Goal: Information Seeking & Learning: Learn about a topic

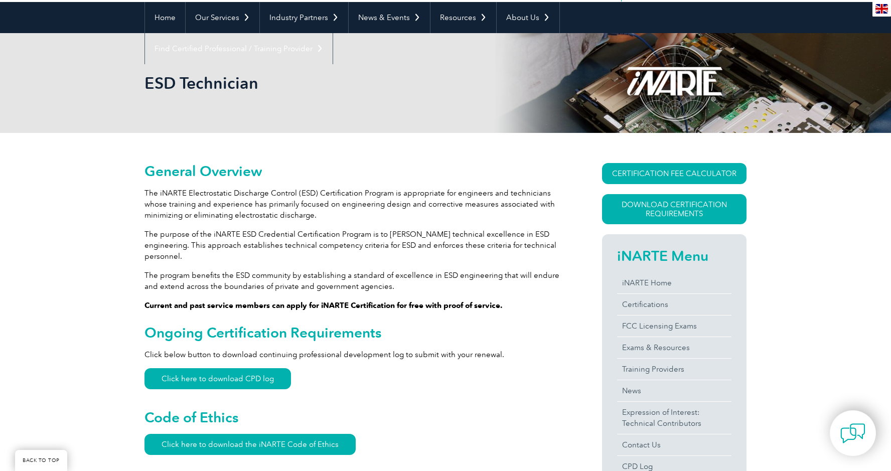
scroll to position [100, 0]
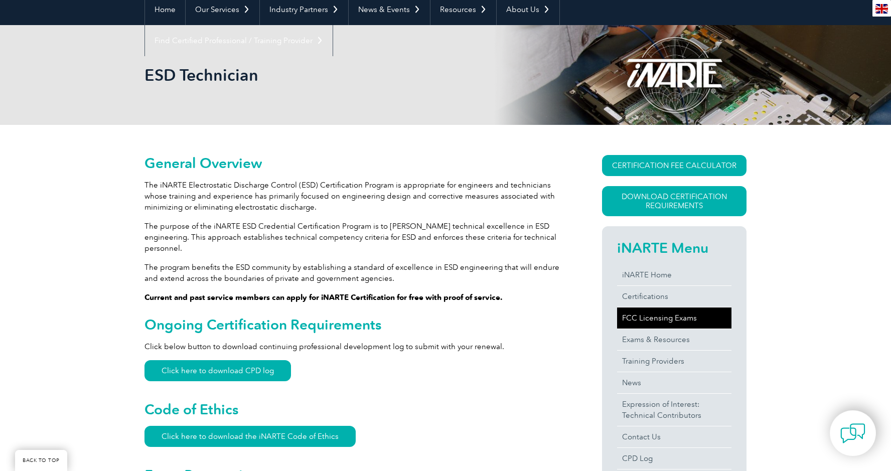
click at [640, 316] on link "FCC Licensing Exams" at bounding box center [674, 317] width 114 height 21
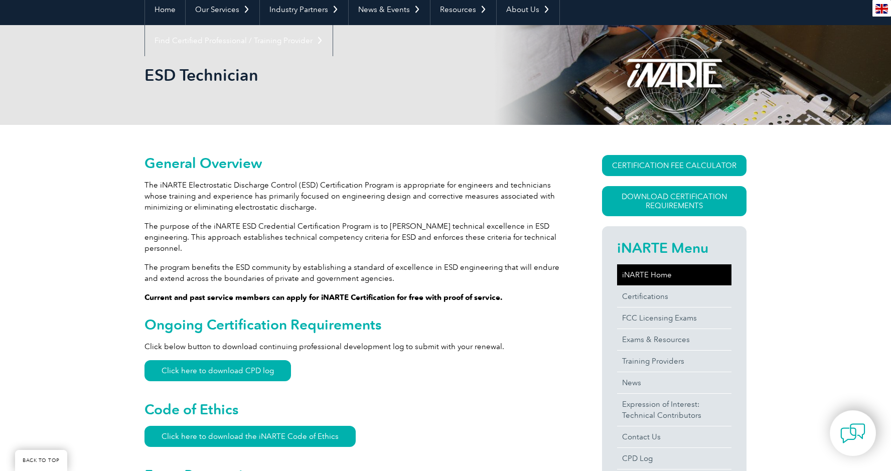
click at [652, 276] on link "iNARTE Home" at bounding box center [674, 274] width 114 height 21
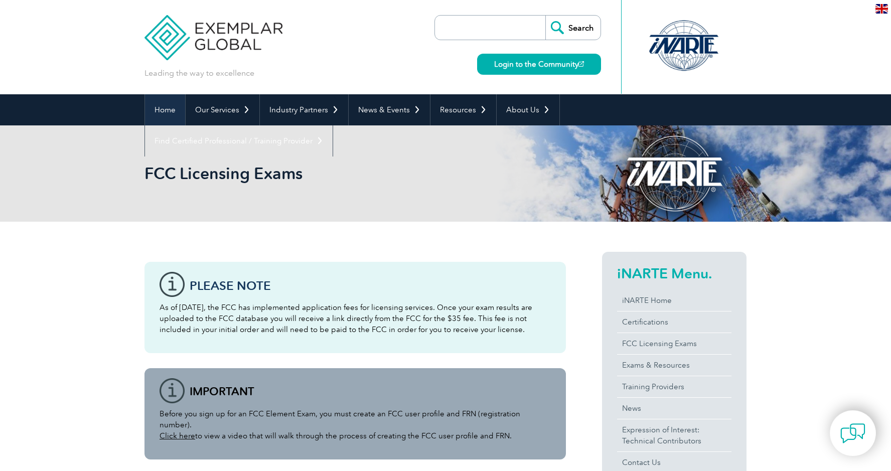
click at [169, 110] on link "Home" at bounding box center [165, 109] width 40 height 31
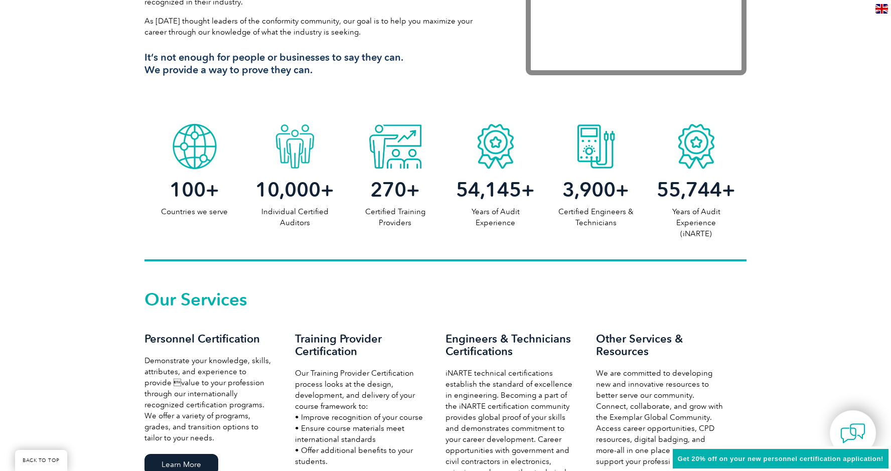
scroll to position [325, 0]
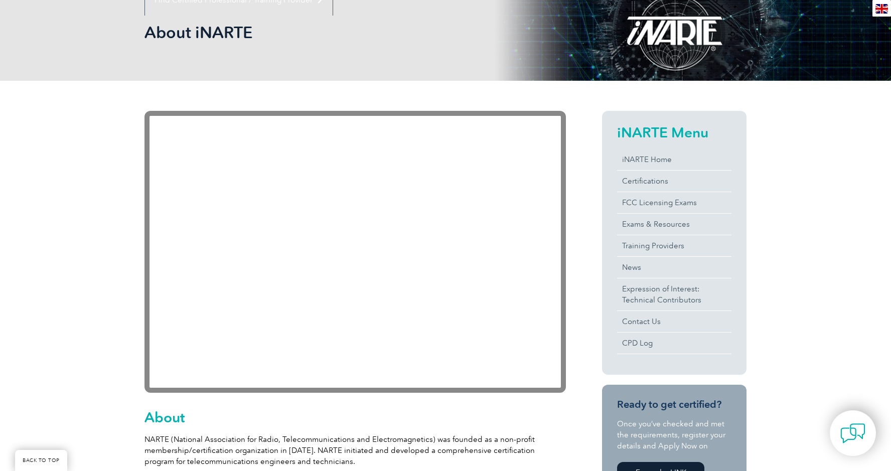
scroll to position [201, 0]
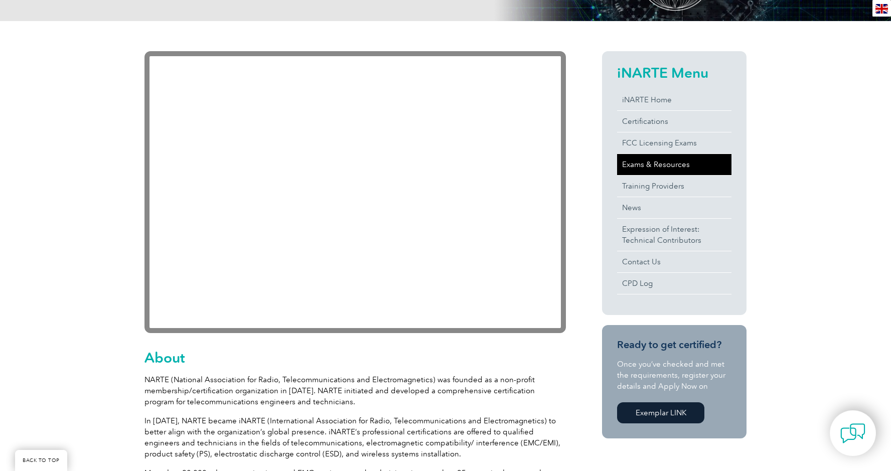
click at [637, 168] on link "Exams & Resources" at bounding box center [674, 164] width 114 height 21
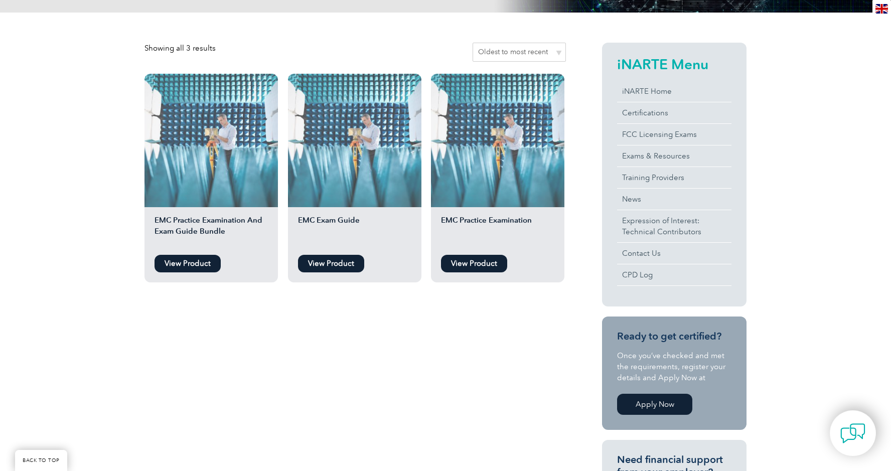
scroll to position [251, 0]
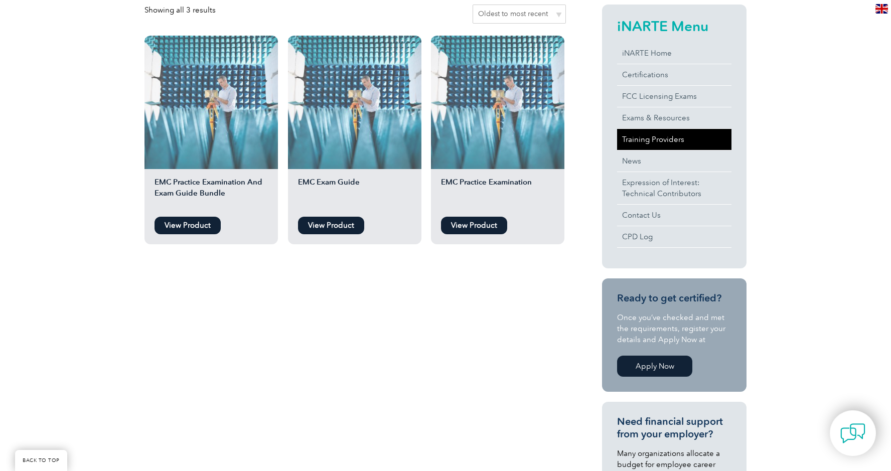
click at [657, 136] on link "Training Providers" at bounding box center [674, 139] width 114 height 21
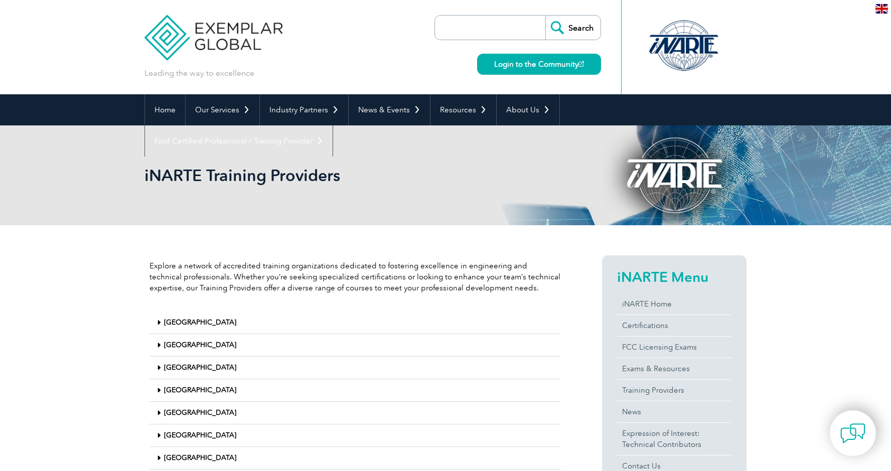
scroll to position [90, 0]
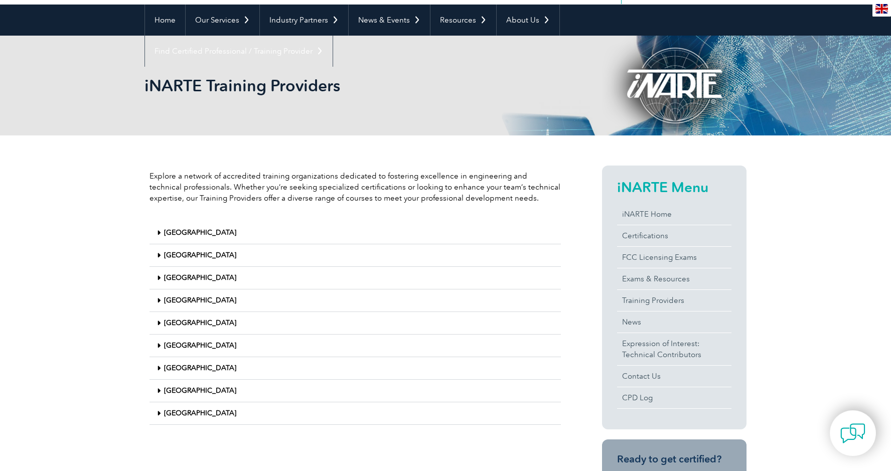
click at [180, 413] on link "[GEOGRAPHIC_DATA]" at bounding box center [200, 413] width 72 height 9
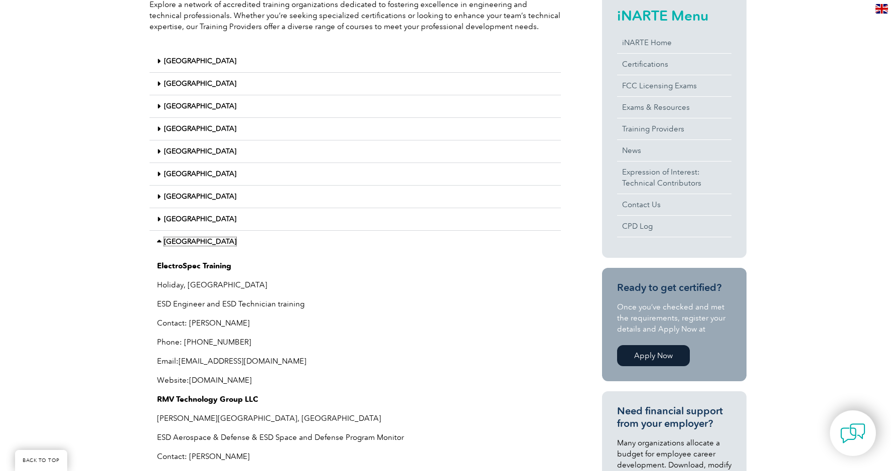
scroll to position [240, 0]
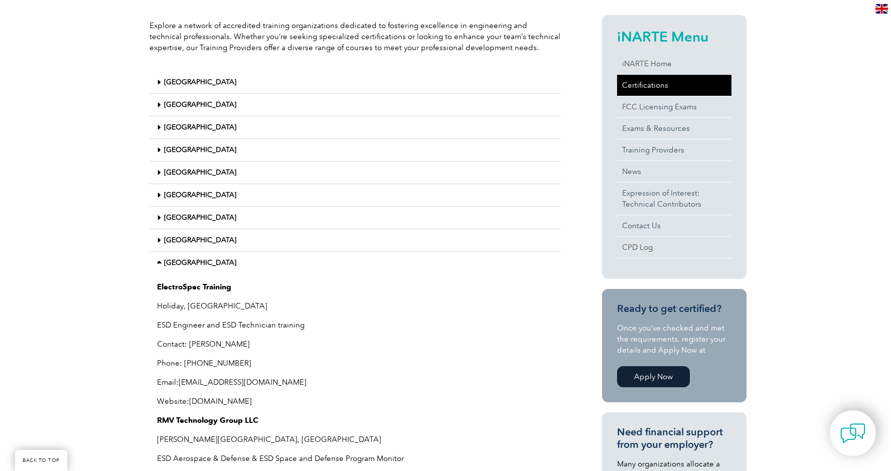
click at [641, 84] on link "Certifications" at bounding box center [674, 85] width 114 height 21
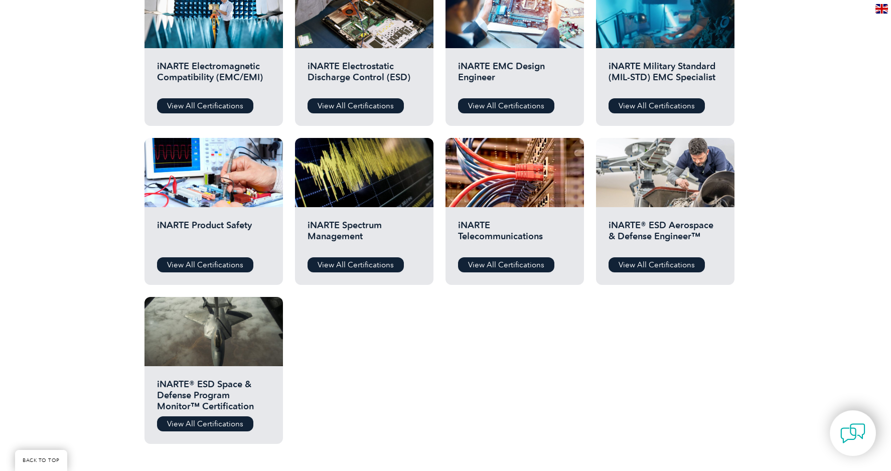
scroll to position [301, 0]
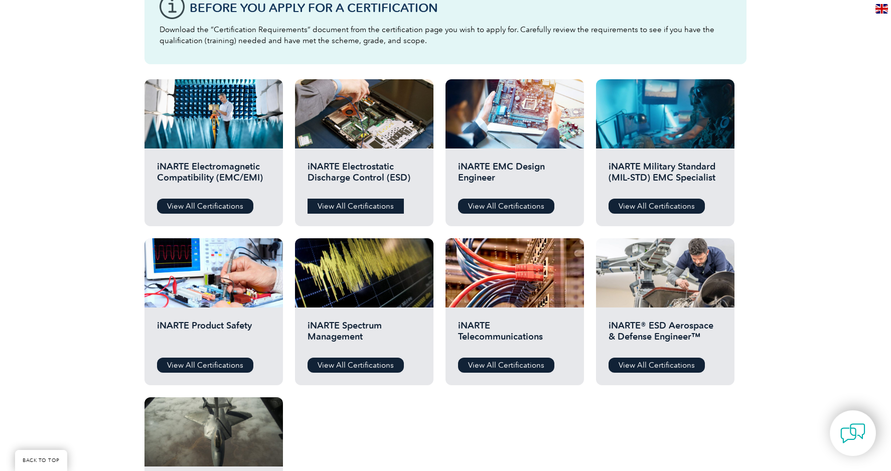
click at [339, 209] on link "View All Certifications" at bounding box center [355, 206] width 96 height 15
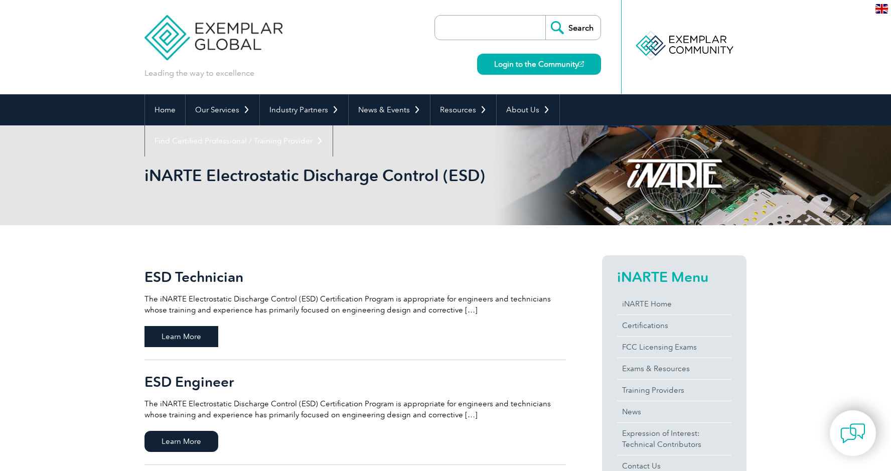
click at [181, 340] on span "Learn More" at bounding box center [181, 336] width 74 height 21
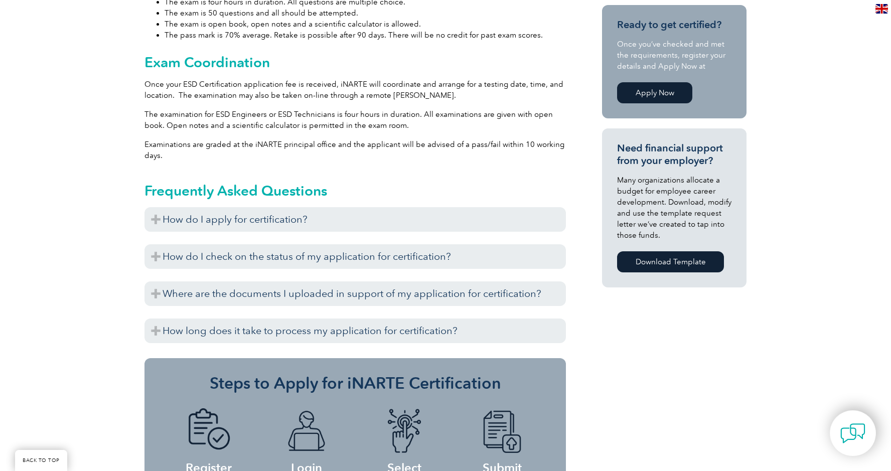
scroll to position [602, 0]
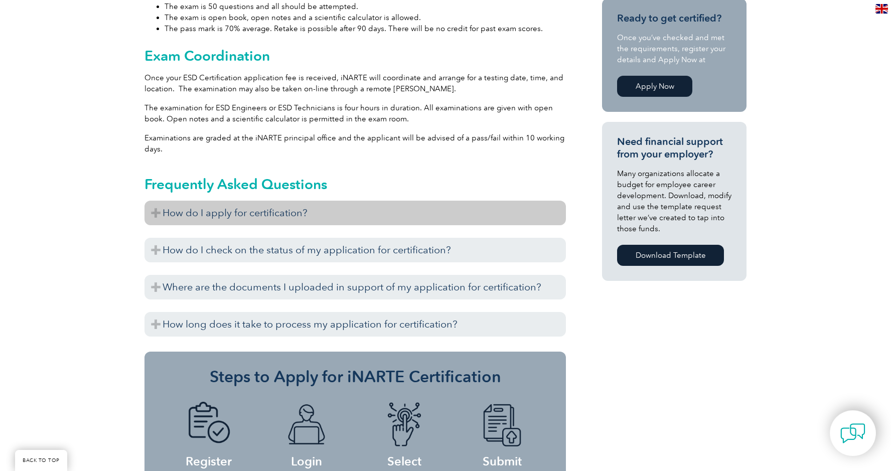
click at [298, 202] on h3 "How do I apply for certification?" at bounding box center [354, 213] width 421 height 25
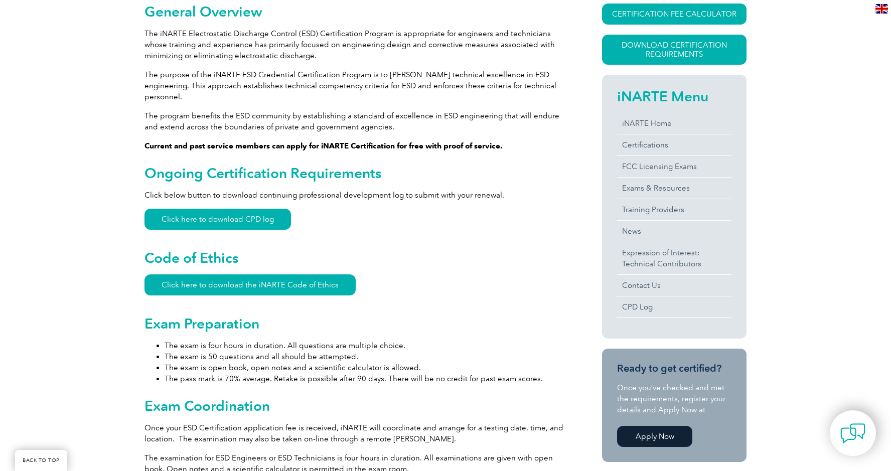
scroll to position [251, 0]
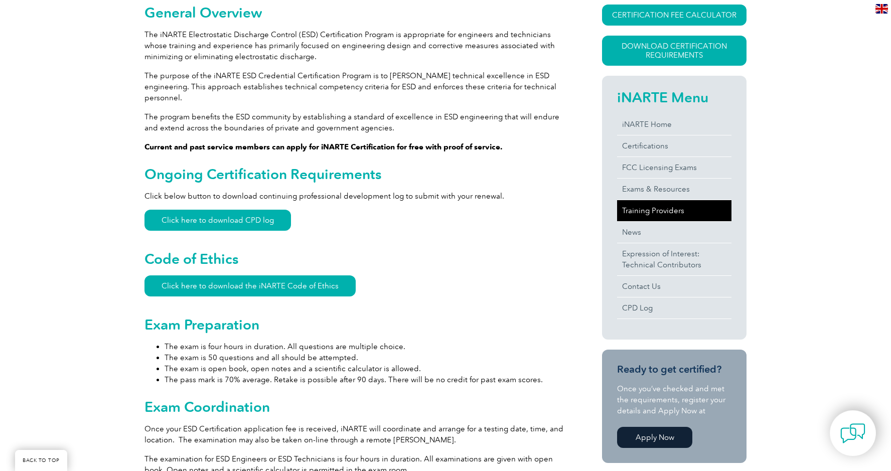
click at [641, 207] on link "Training Providers" at bounding box center [674, 210] width 114 height 21
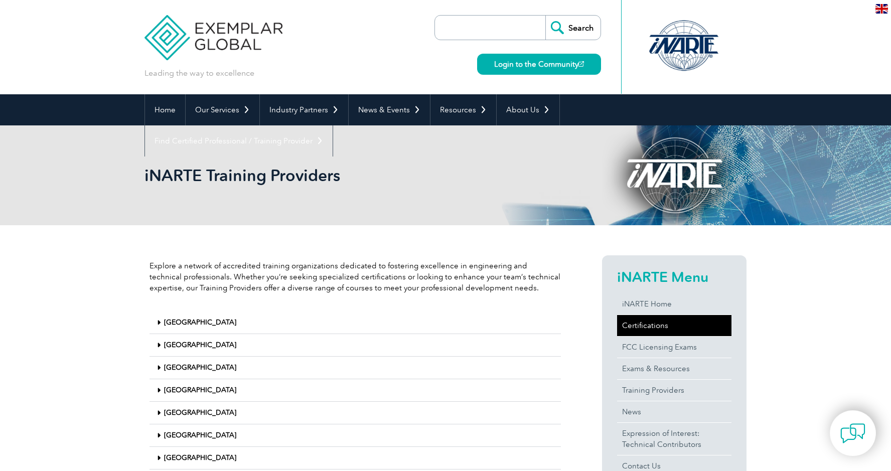
scroll to position [100, 0]
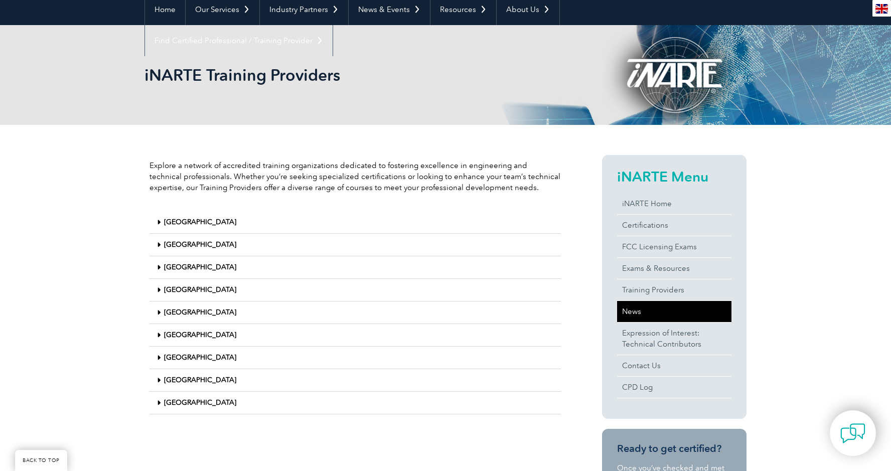
click at [642, 313] on link "News" at bounding box center [674, 311] width 114 height 21
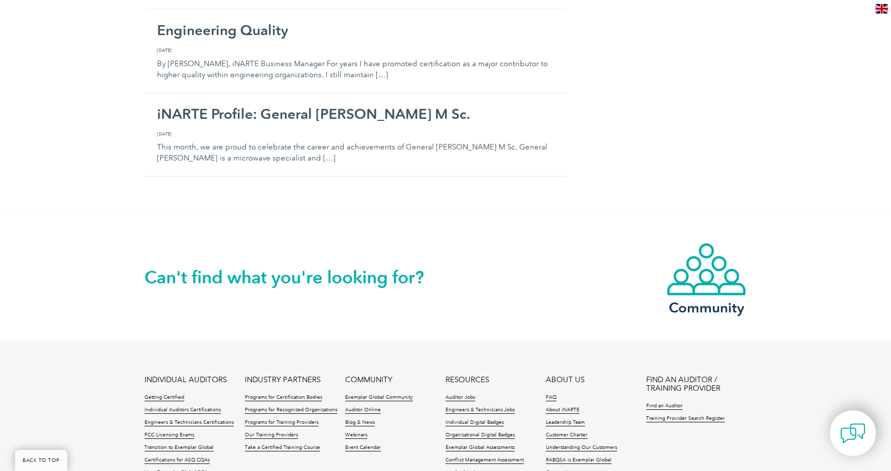
scroll to position [1837, 0]
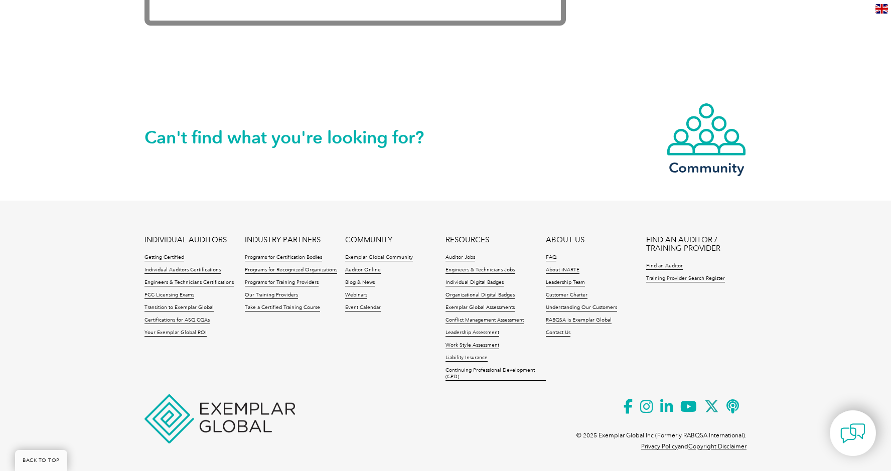
scroll to position [2116, 0]
